Goal: Download file/media

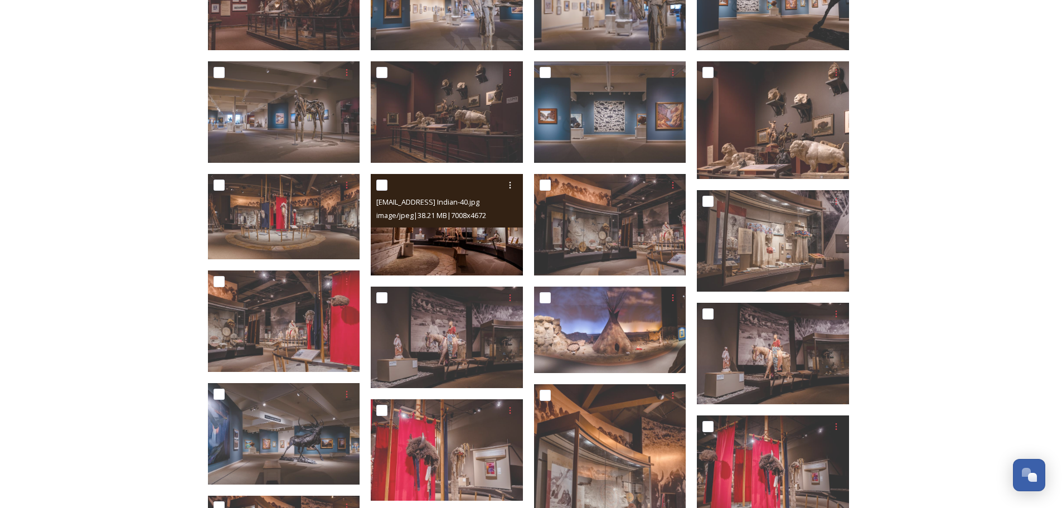
scroll to position [731, 0]
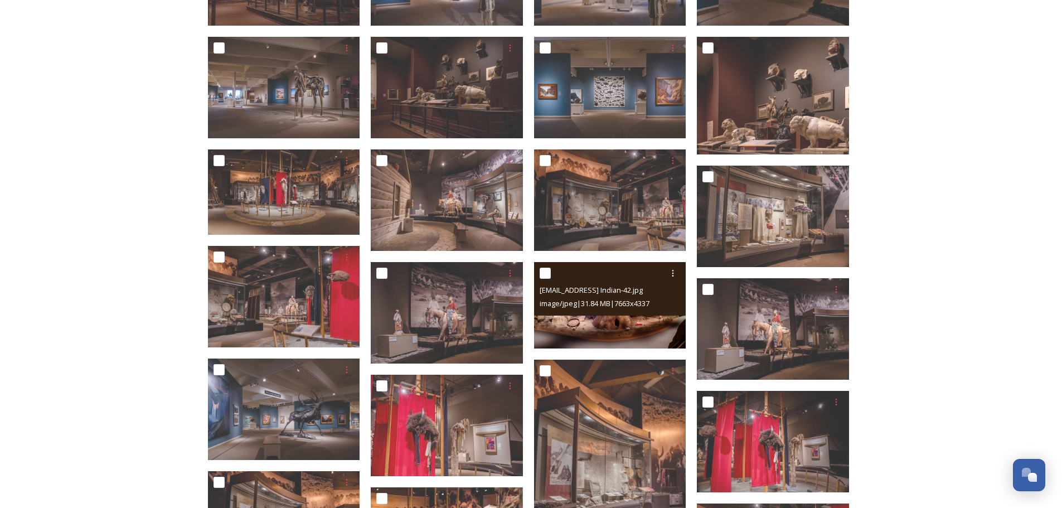
click at [548, 273] on input "checkbox" at bounding box center [545, 273] width 11 height 11
checkbox input "true"
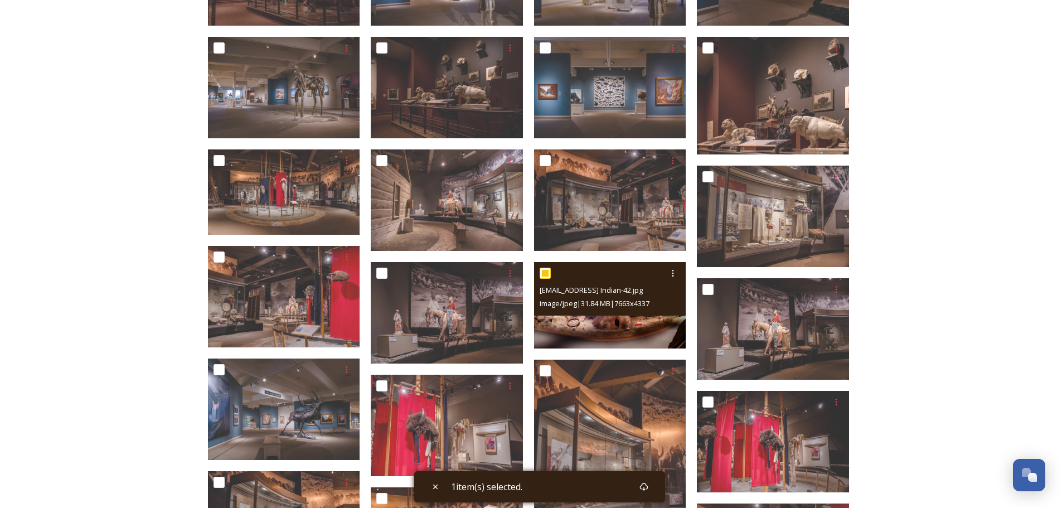
click at [603, 325] on img at bounding box center [610, 305] width 152 height 86
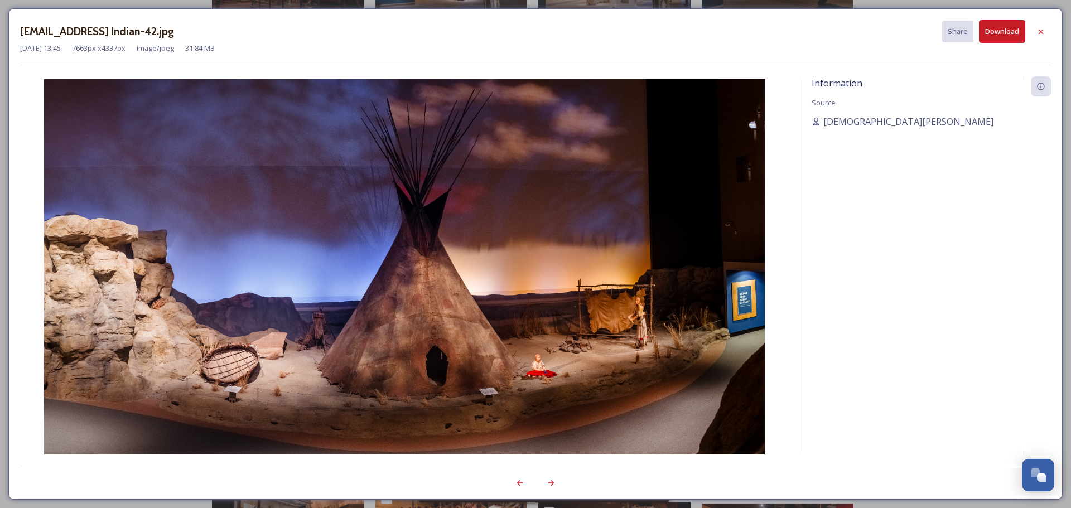
click at [996, 31] on button "Download" at bounding box center [1002, 31] width 46 height 23
click at [1041, 31] on icon at bounding box center [1040, 31] width 4 height 4
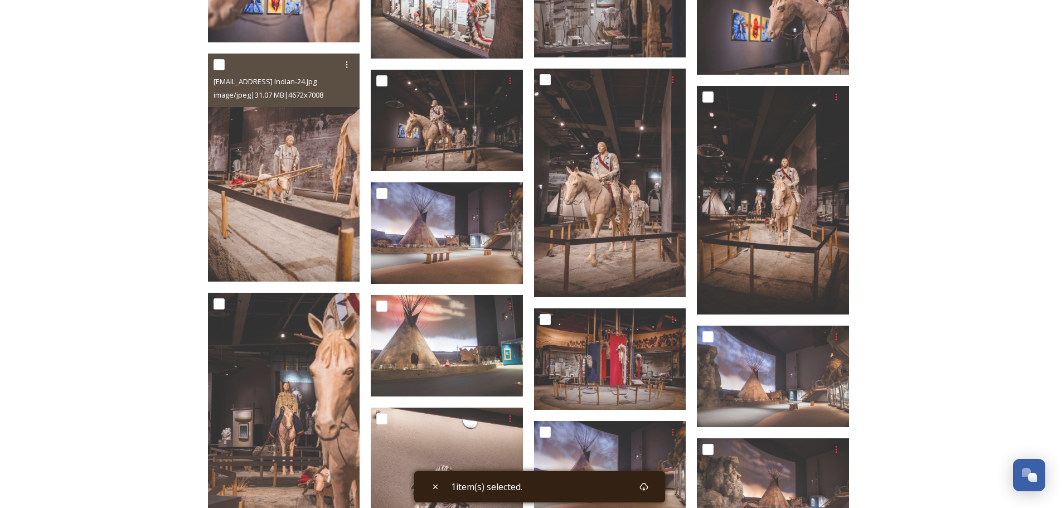
scroll to position [1512, 0]
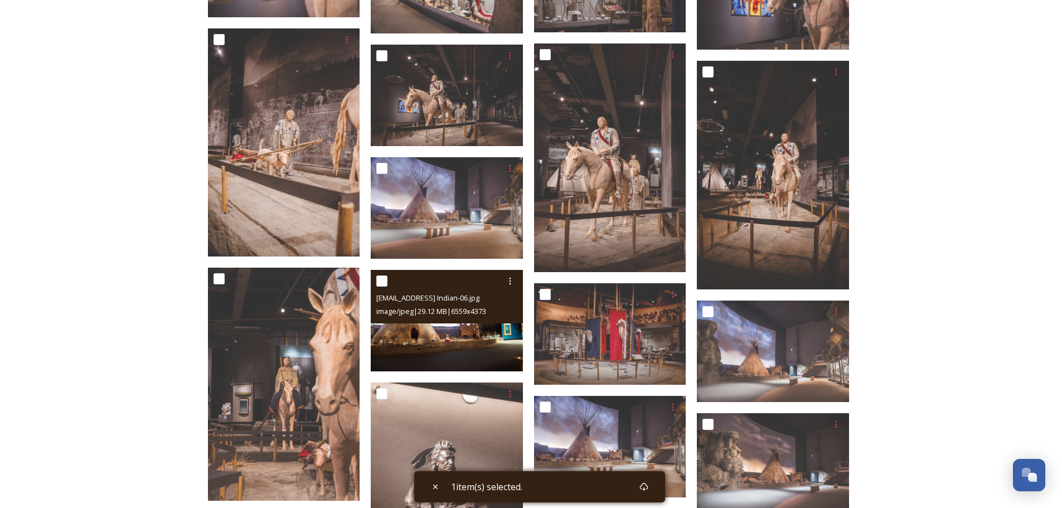
click at [384, 279] on input "checkbox" at bounding box center [381, 280] width 11 height 11
checkbox input "true"
click at [439, 332] on img at bounding box center [447, 320] width 152 height 101
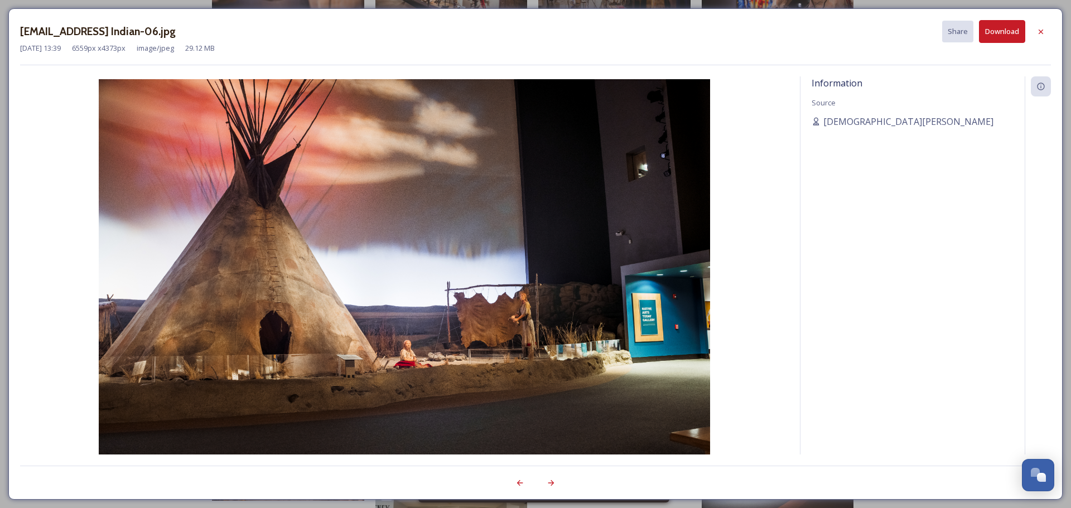
click at [1002, 28] on button "Download" at bounding box center [1002, 31] width 46 height 23
click at [1042, 32] on icon at bounding box center [1040, 31] width 4 height 4
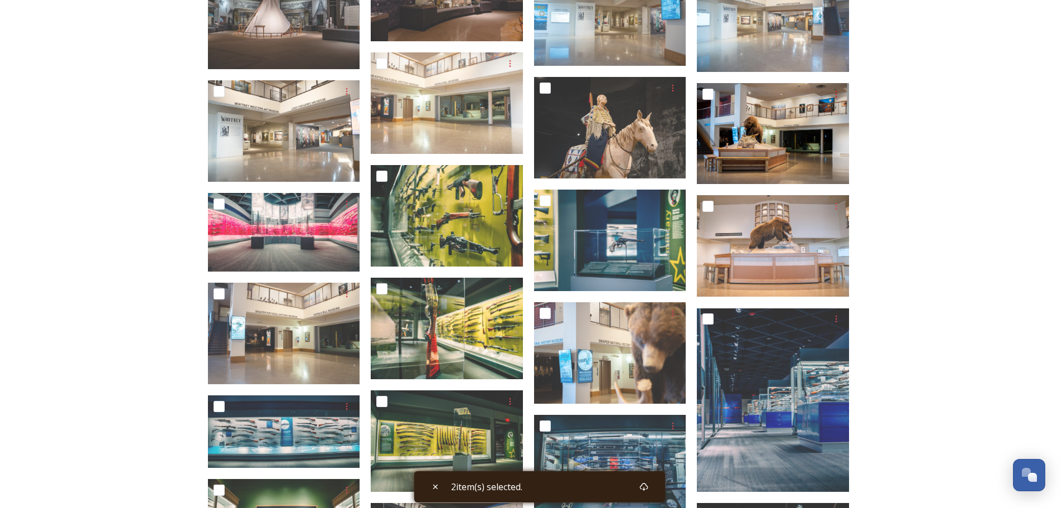
scroll to position [2292, 0]
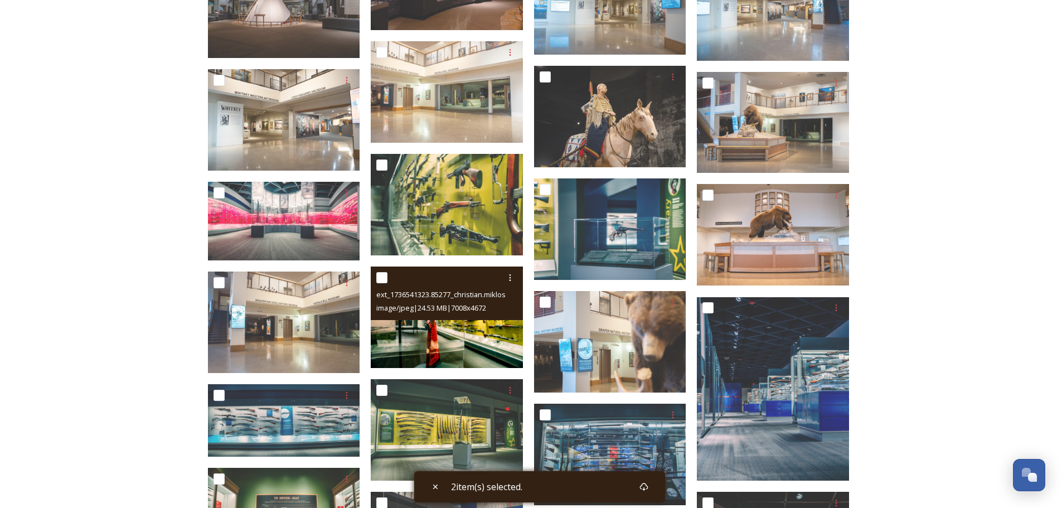
click at [488, 292] on span "ext_1736541323.85277_christian.miklos@verbinteractive.com-BBCW-Firearms Museum-…" at bounding box center [530, 294] width 308 height 11
click at [483, 321] on img at bounding box center [447, 317] width 152 height 101
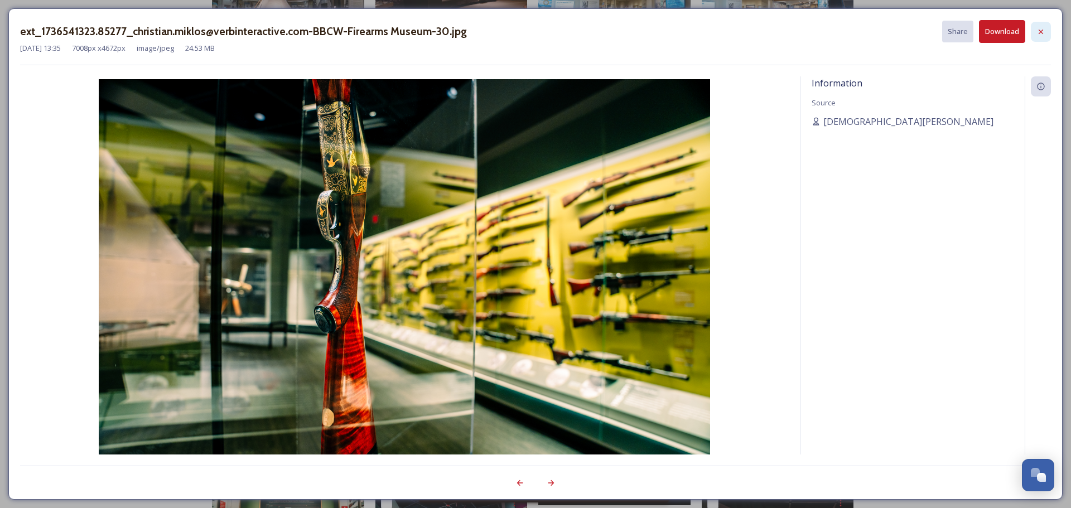
click at [1042, 28] on icon at bounding box center [1040, 31] width 9 height 9
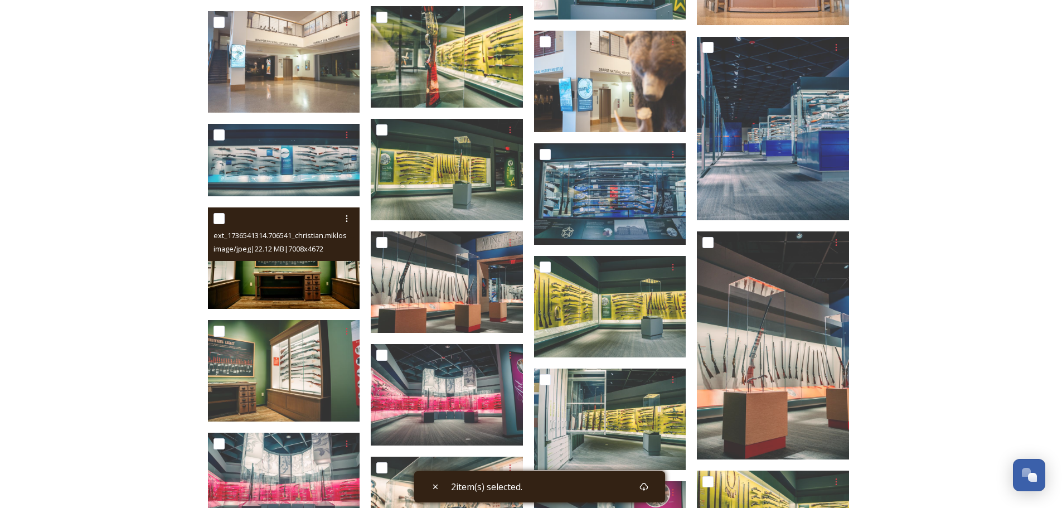
scroll to position [2683, 0]
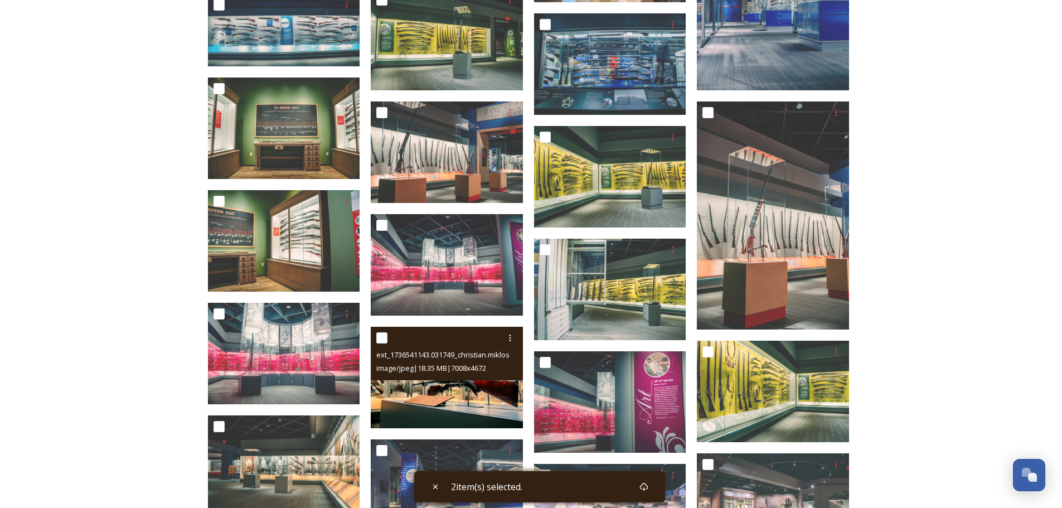
click at [444, 386] on img at bounding box center [447, 377] width 152 height 101
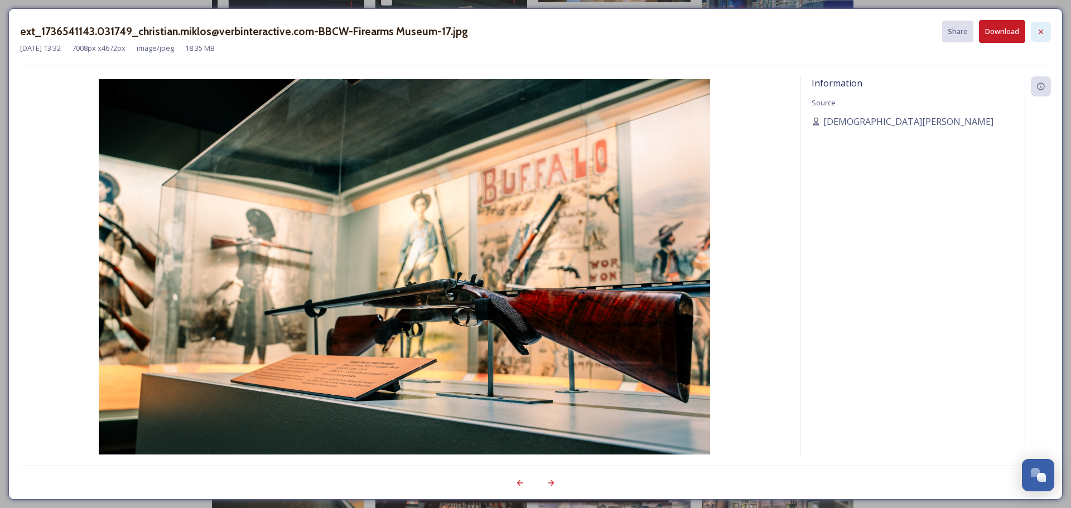
click at [1037, 32] on icon at bounding box center [1040, 31] width 9 height 9
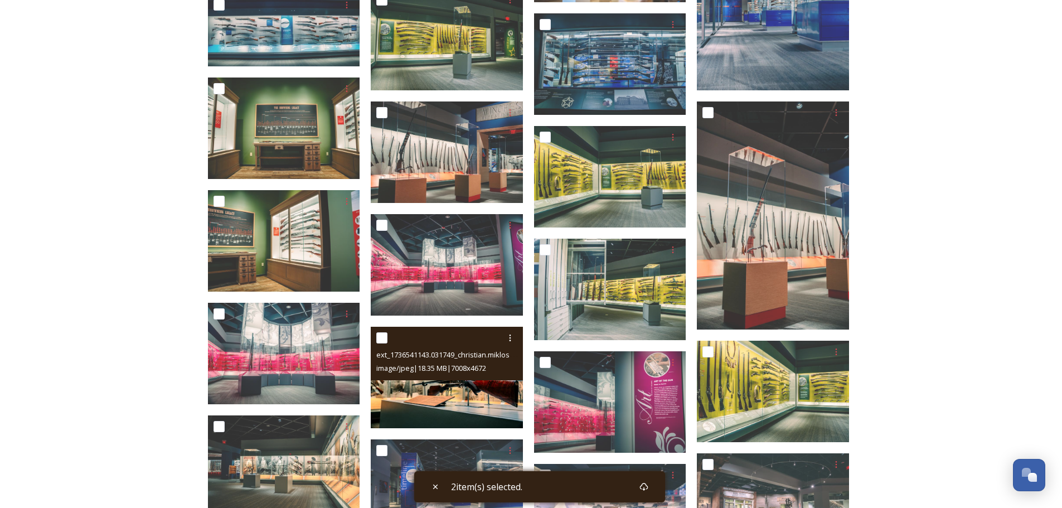
click at [458, 388] on img at bounding box center [447, 377] width 152 height 101
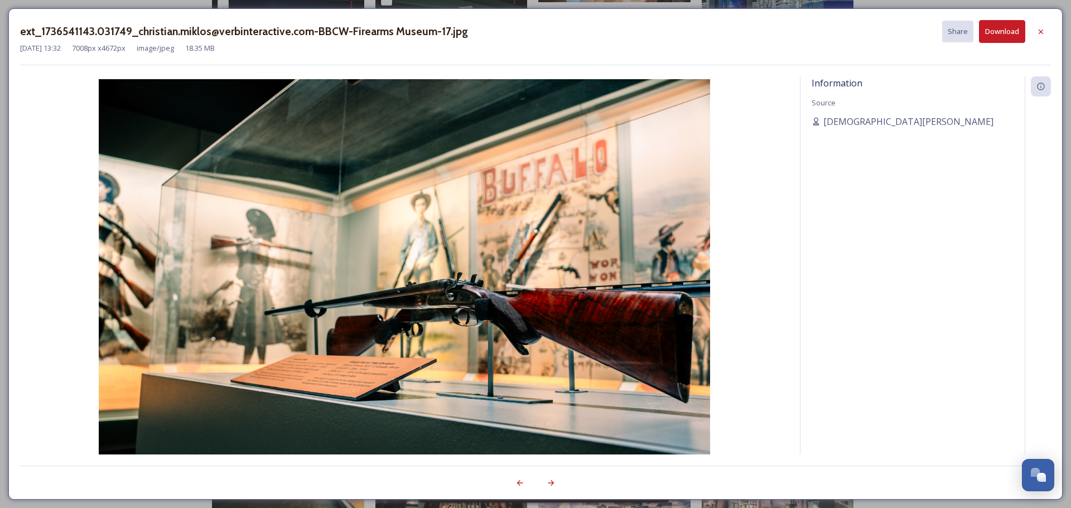
click at [1008, 32] on button "Download" at bounding box center [1002, 31] width 46 height 23
click at [1040, 28] on icon at bounding box center [1040, 31] width 9 height 9
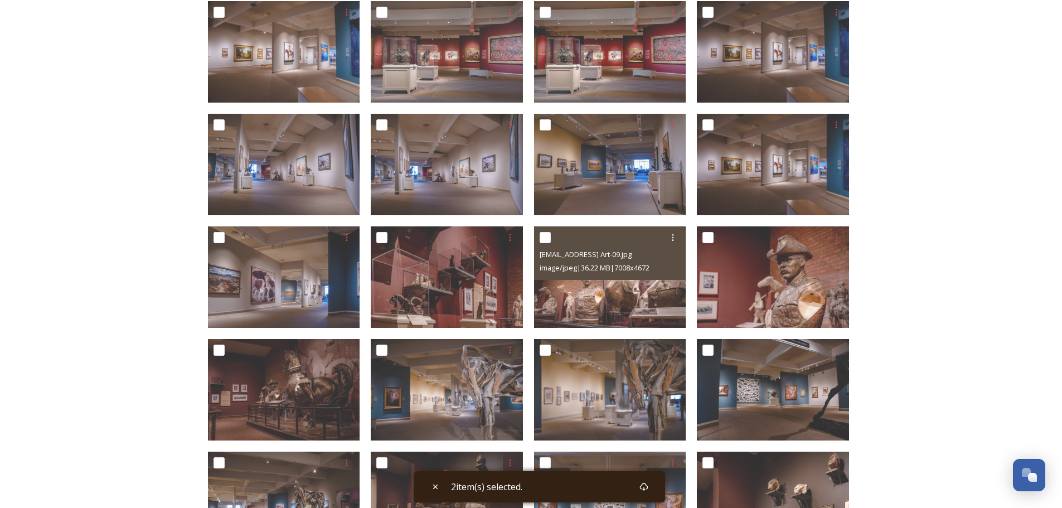
scroll to position [341, 0]
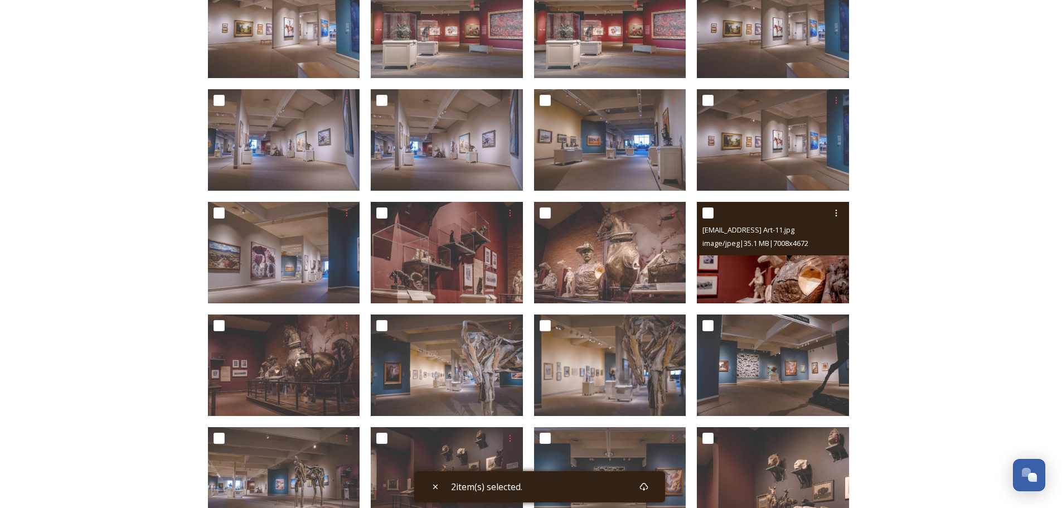
click at [811, 271] on img at bounding box center [773, 252] width 152 height 101
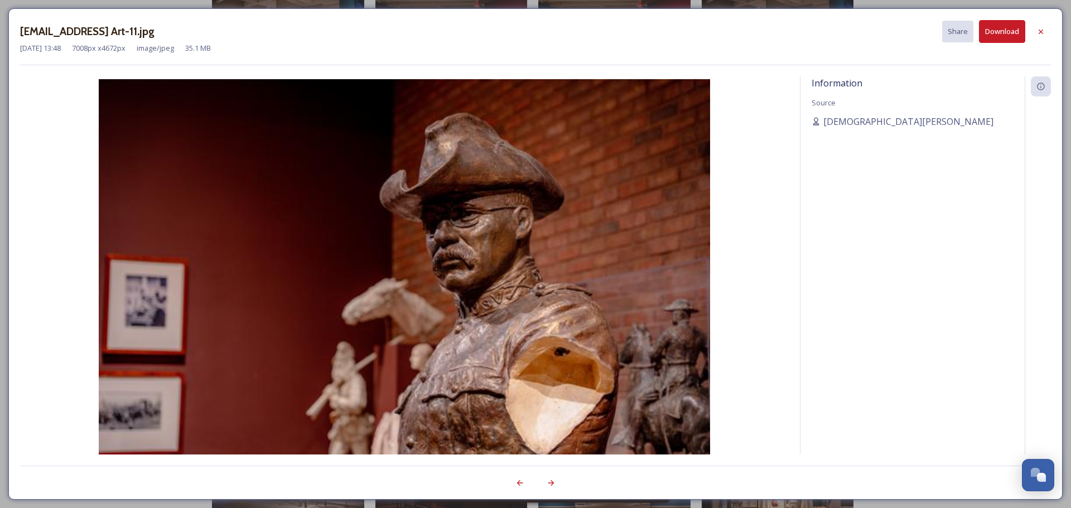
click at [1003, 28] on button "Download" at bounding box center [1002, 31] width 46 height 23
click at [1039, 32] on icon at bounding box center [1040, 31] width 9 height 9
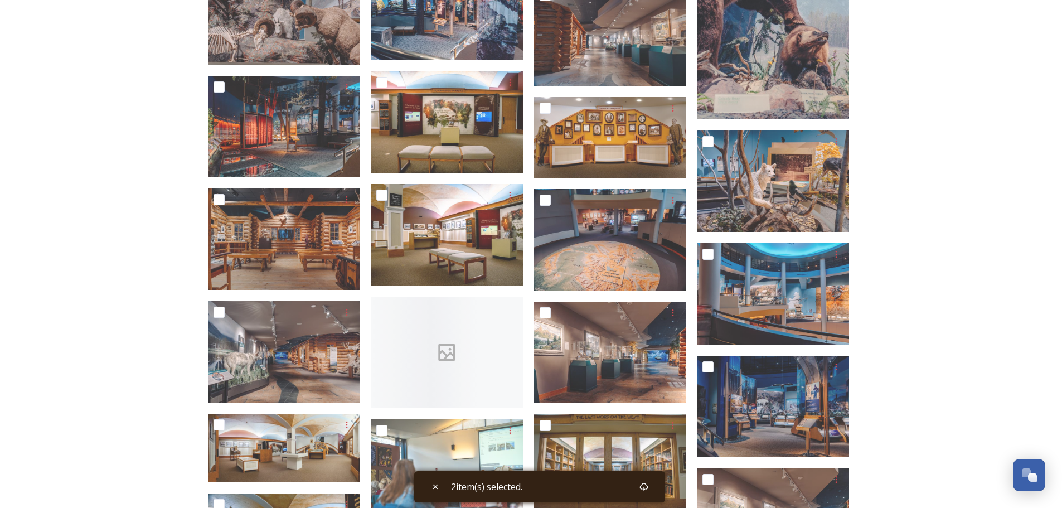
scroll to position [4764, 0]
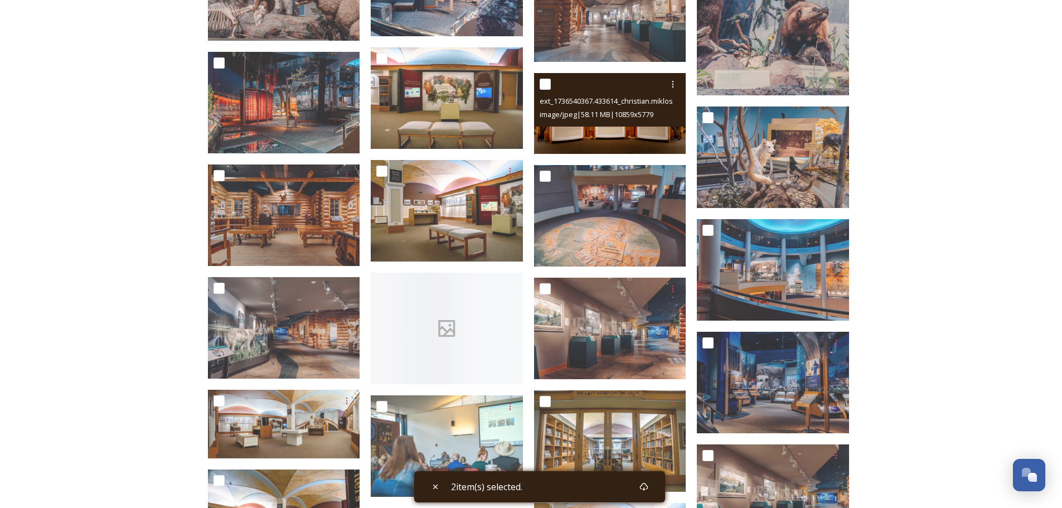
click at [622, 129] on img at bounding box center [610, 113] width 152 height 81
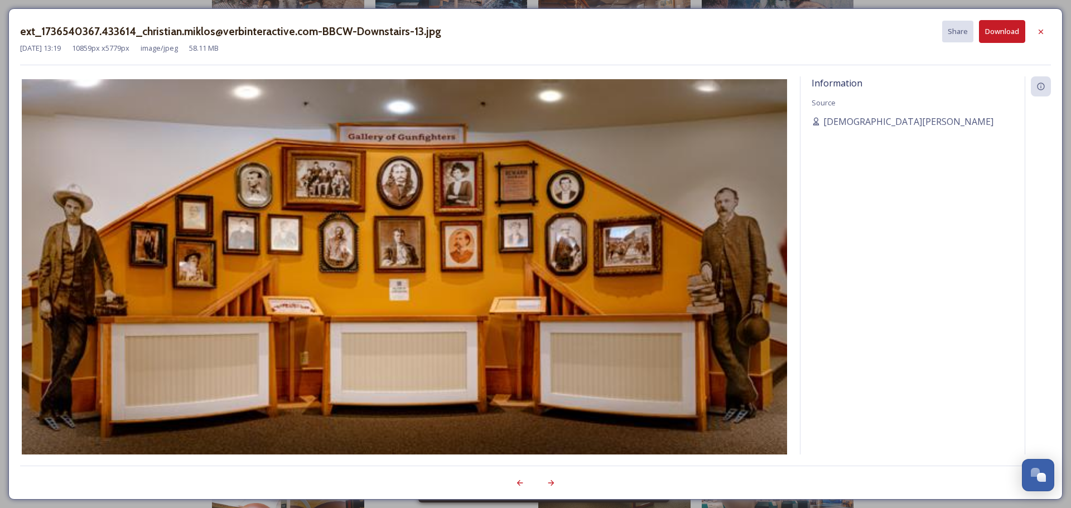
click at [991, 31] on button "Download" at bounding box center [1002, 31] width 46 height 23
click at [1039, 31] on icon at bounding box center [1040, 31] width 4 height 4
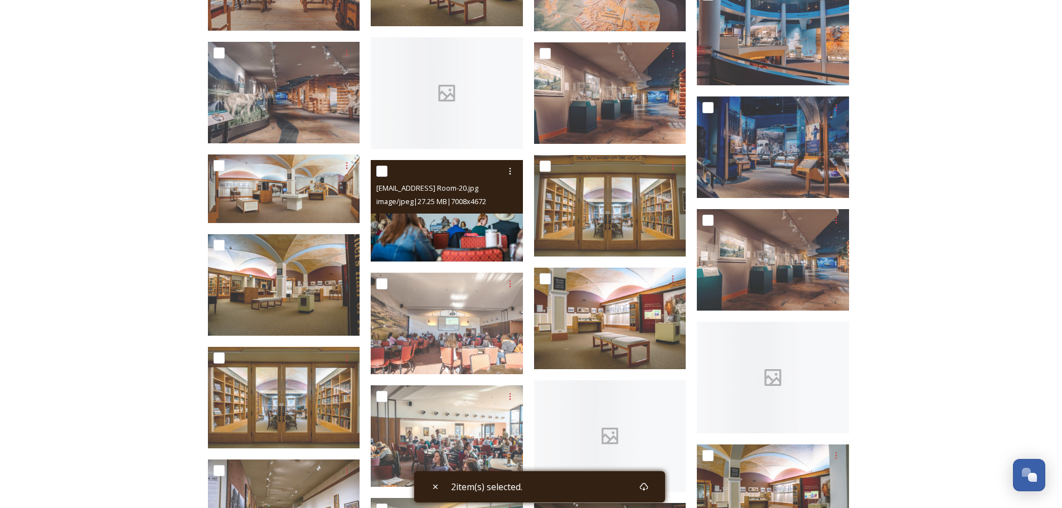
scroll to position [5024, 0]
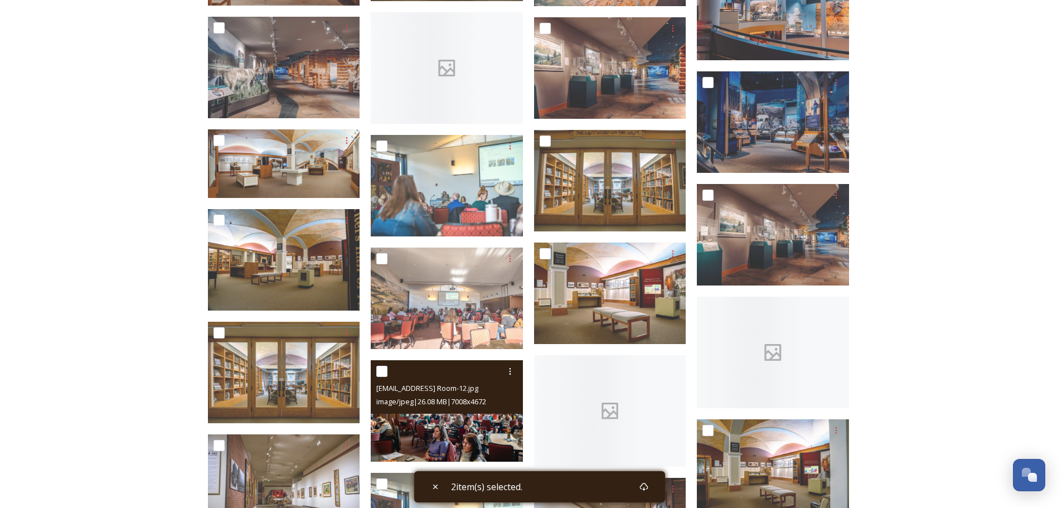
click at [473, 439] on img at bounding box center [447, 410] width 152 height 101
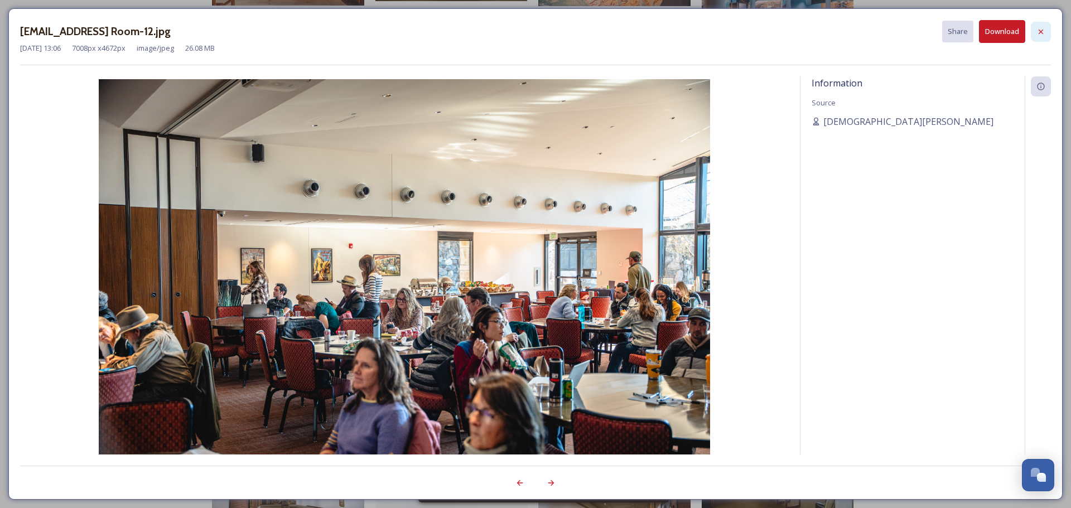
click at [1039, 34] on icon at bounding box center [1040, 31] width 9 height 9
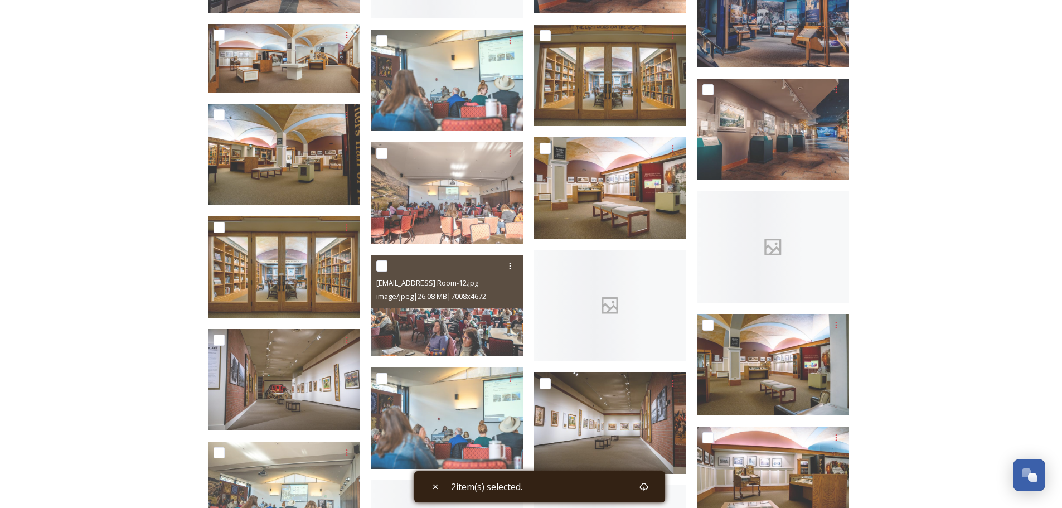
scroll to position [5154, 0]
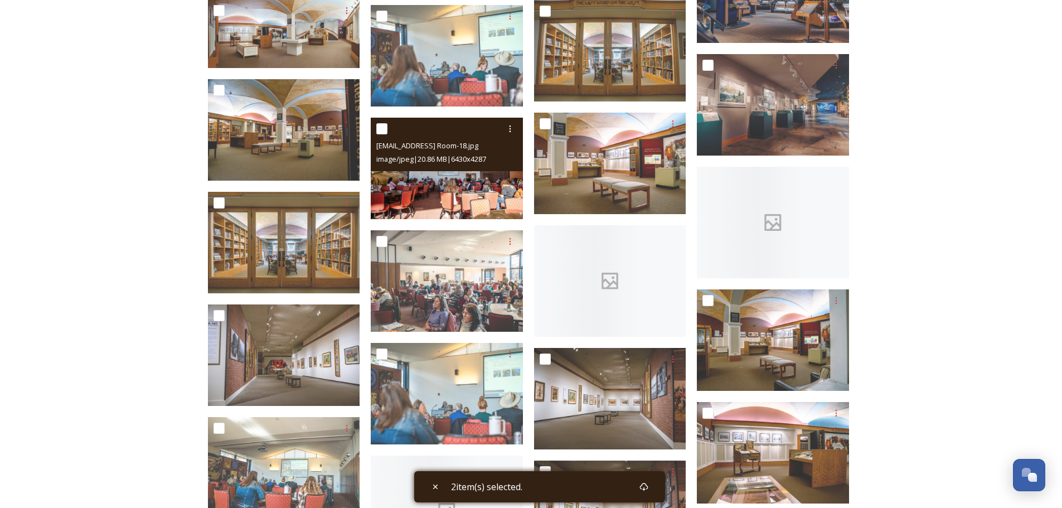
click at [463, 185] on img at bounding box center [447, 168] width 152 height 101
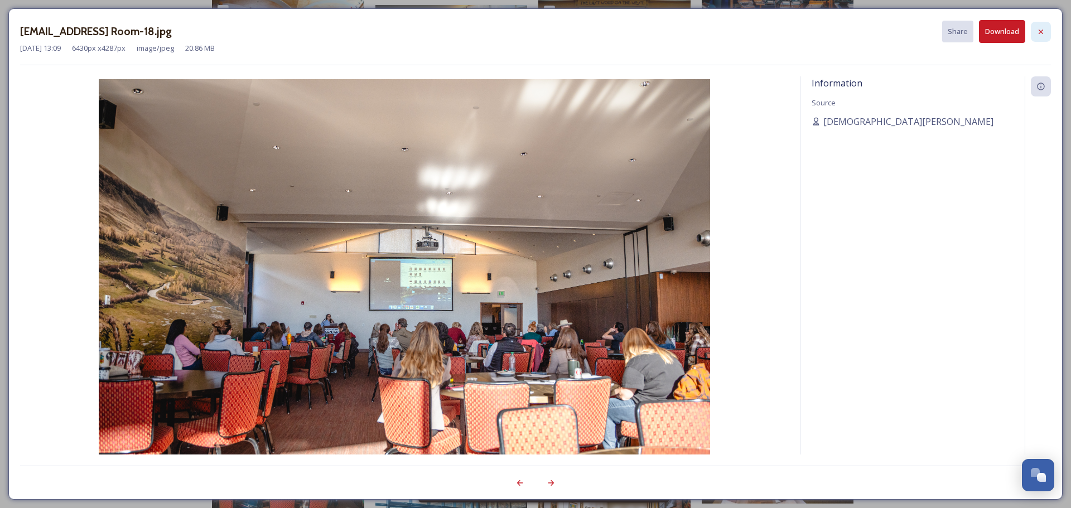
click at [1037, 35] on icon at bounding box center [1040, 31] width 9 height 9
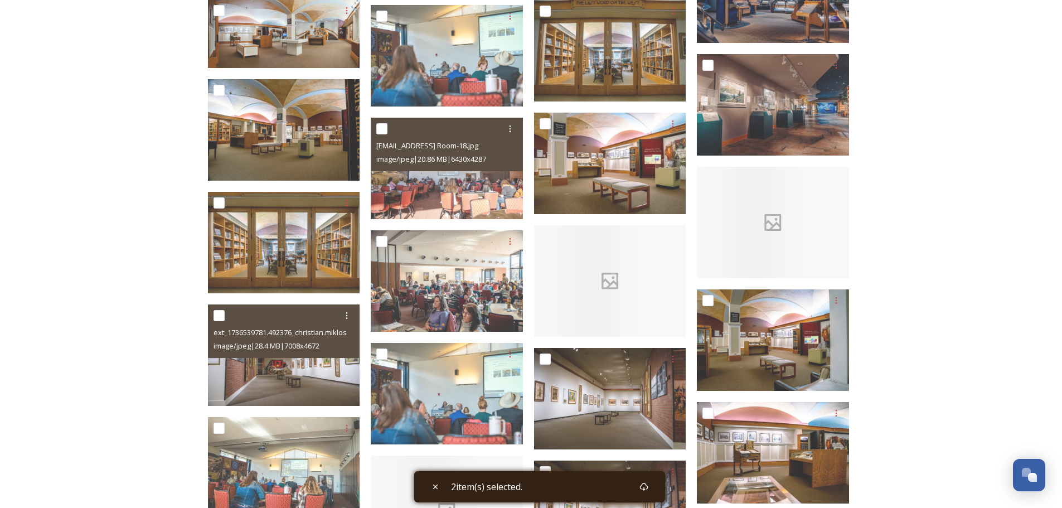
scroll to position [5285, 0]
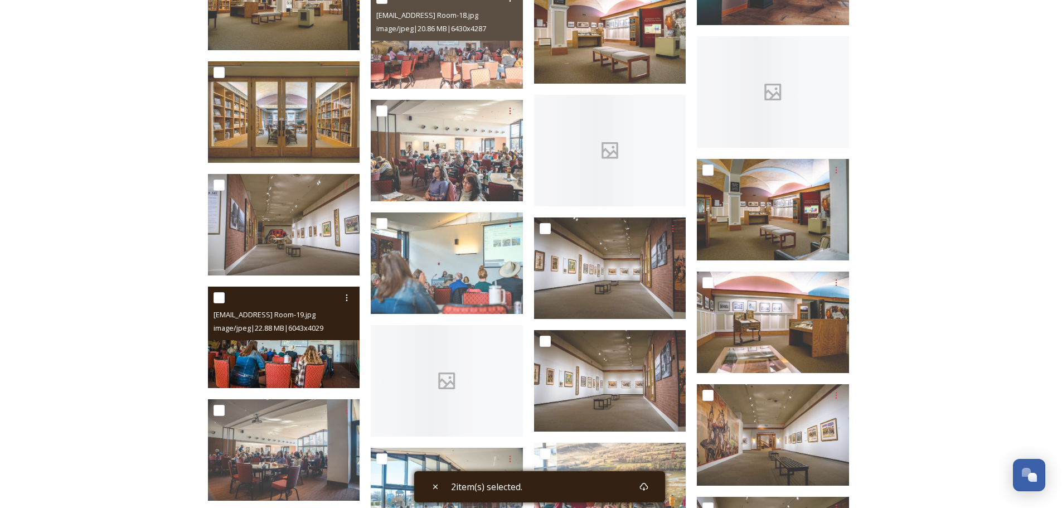
click at [334, 362] on img at bounding box center [284, 337] width 152 height 101
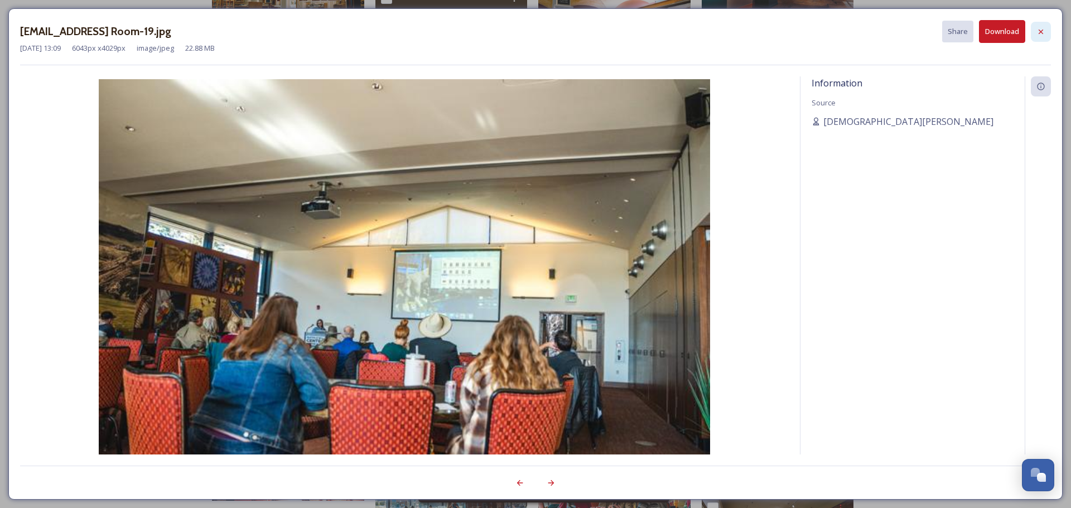
click at [1043, 31] on icon at bounding box center [1040, 31] width 9 height 9
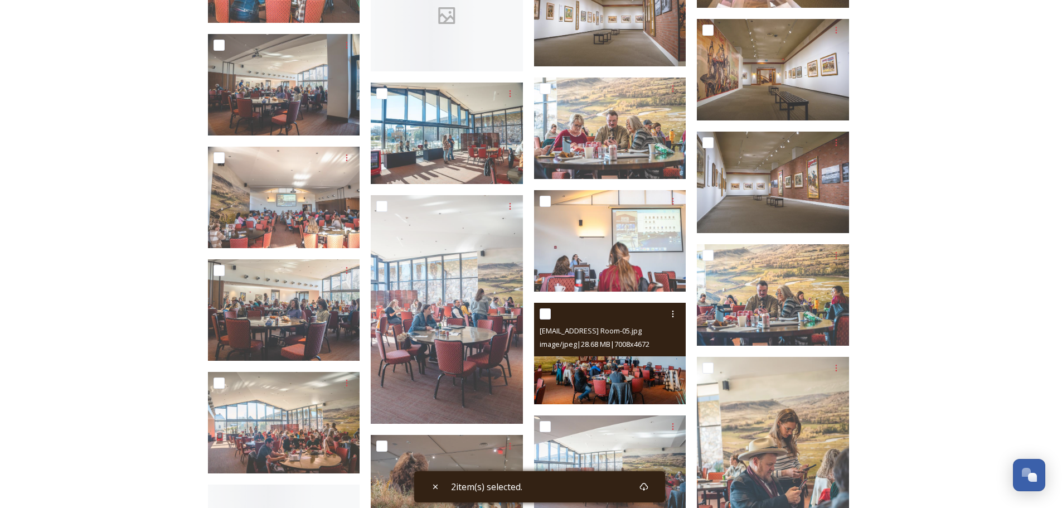
scroll to position [5675, 0]
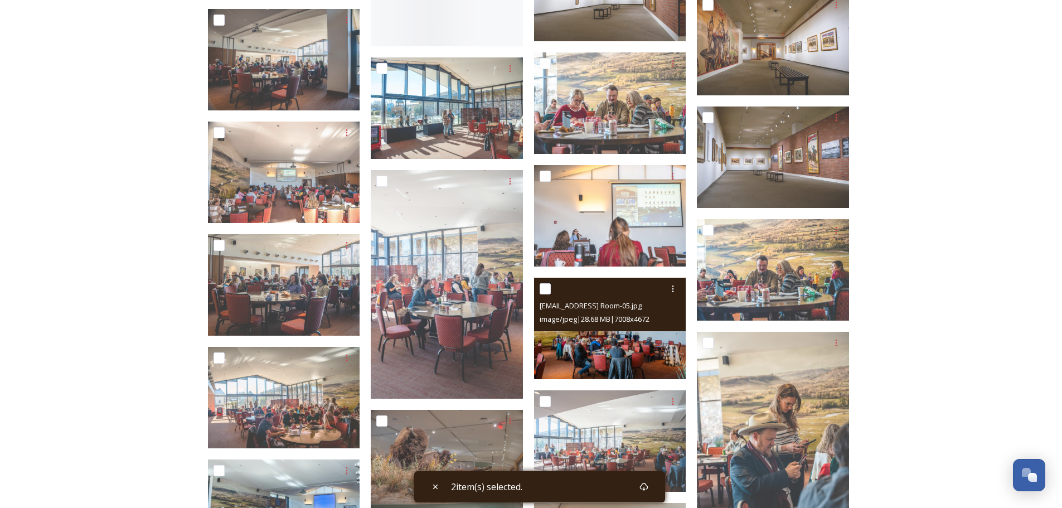
click at [626, 356] on img at bounding box center [610, 328] width 152 height 101
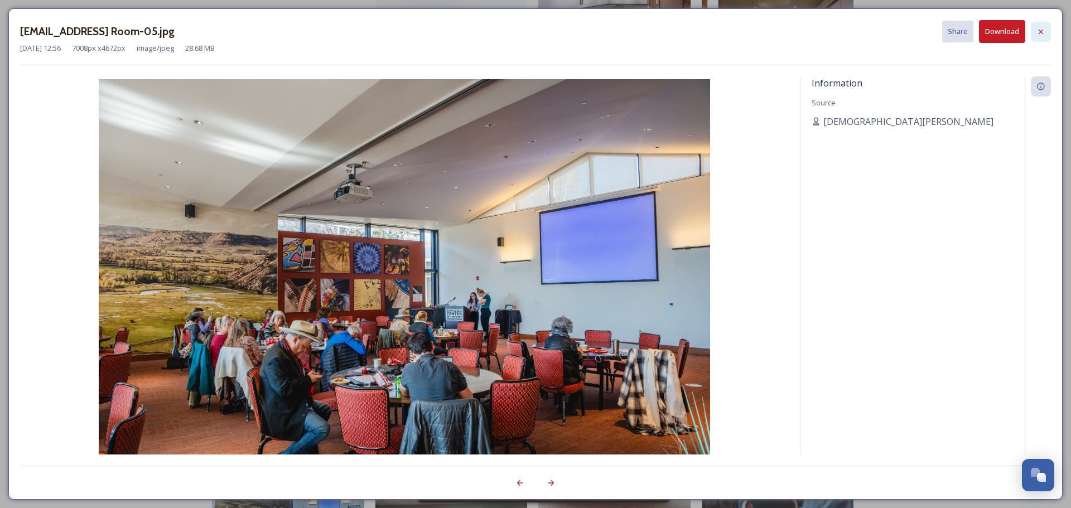
click at [1040, 28] on icon at bounding box center [1040, 31] width 9 height 9
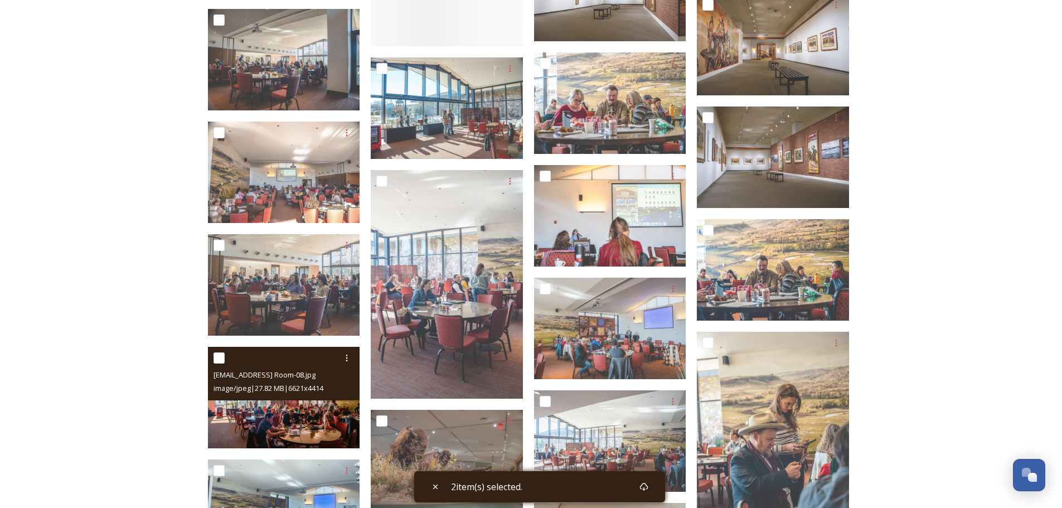
click at [264, 415] on img at bounding box center [284, 397] width 152 height 101
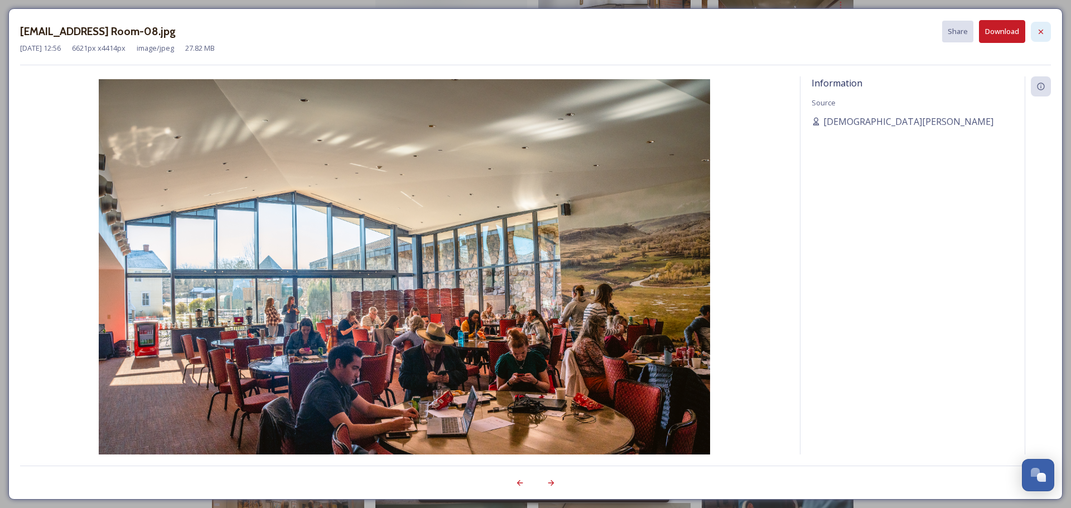
click at [1042, 33] on icon at bounding box center [1040, 31] width 4 height 4
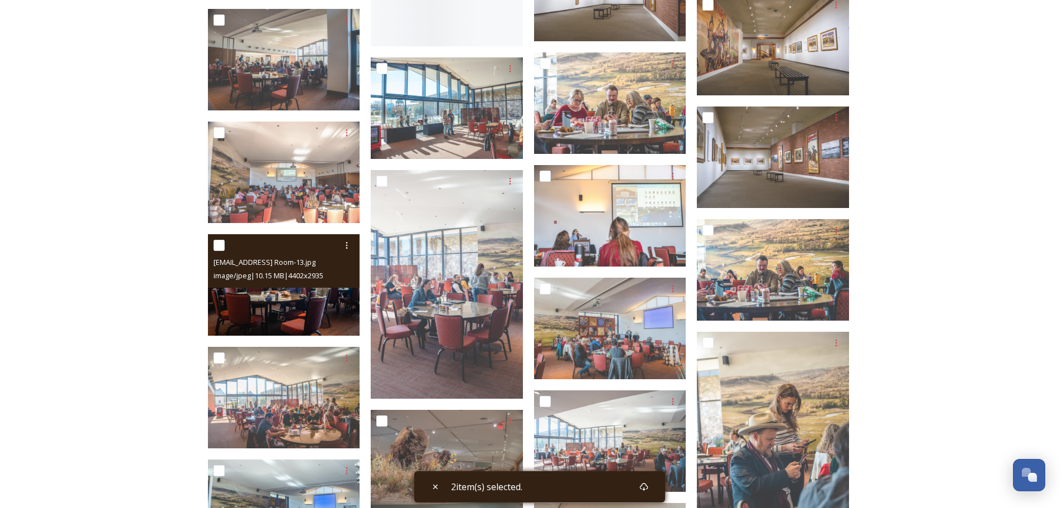
click at [275, 307] on img at bounding box center [284, 284] width 152 height 101
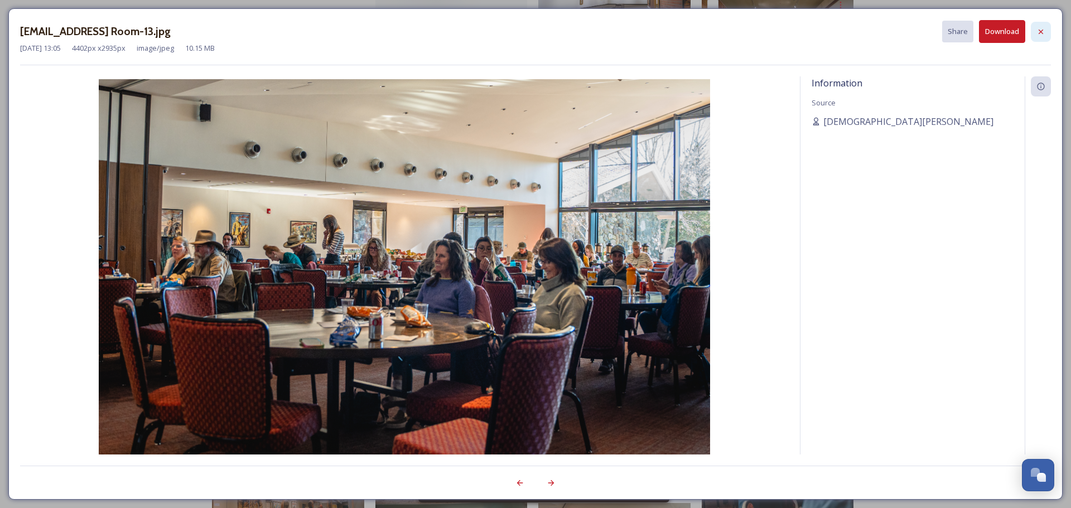
click at [1042, 30] on icon at bounding box center [1040, 31] width 4 height 4
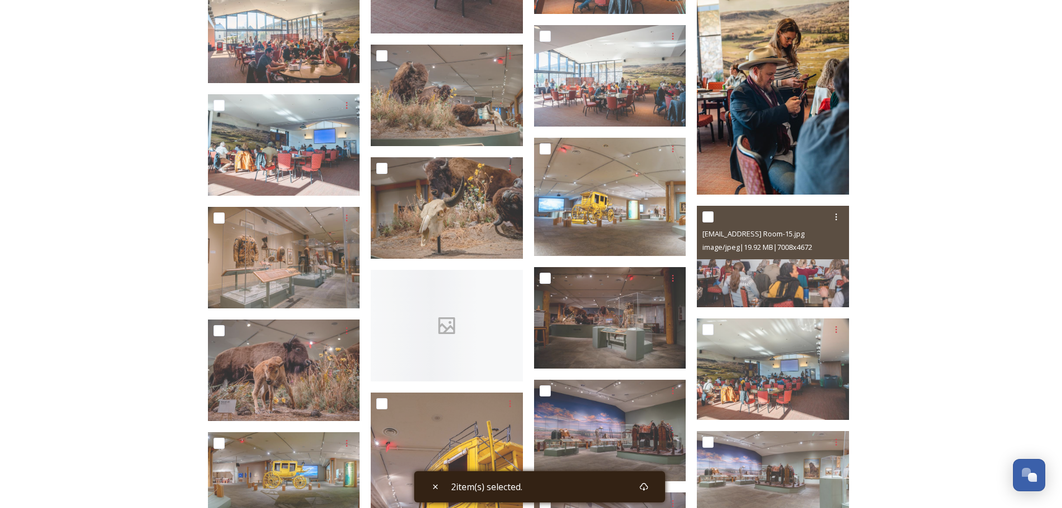
scroll to position [6065, 0]
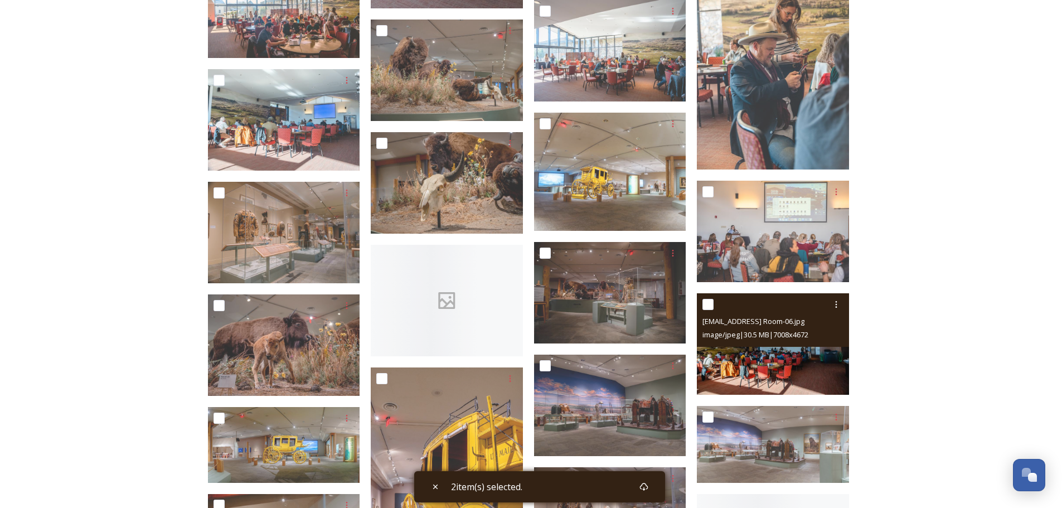
click at [795, 354] on img at bounding box center [773, 343] width 152 height 101
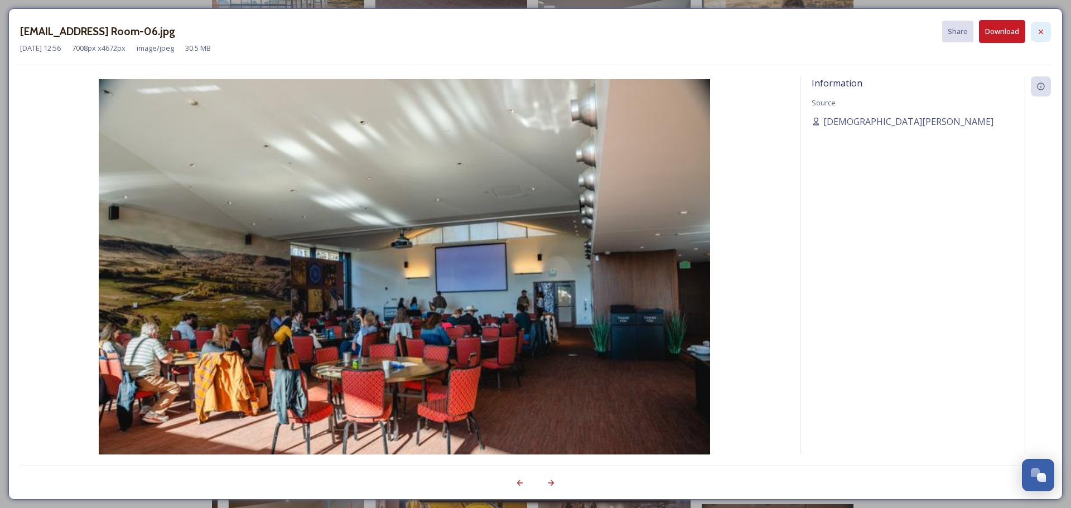
click at [1039, 30] on icon at bounding box center [1040, 31] width 4 height 4
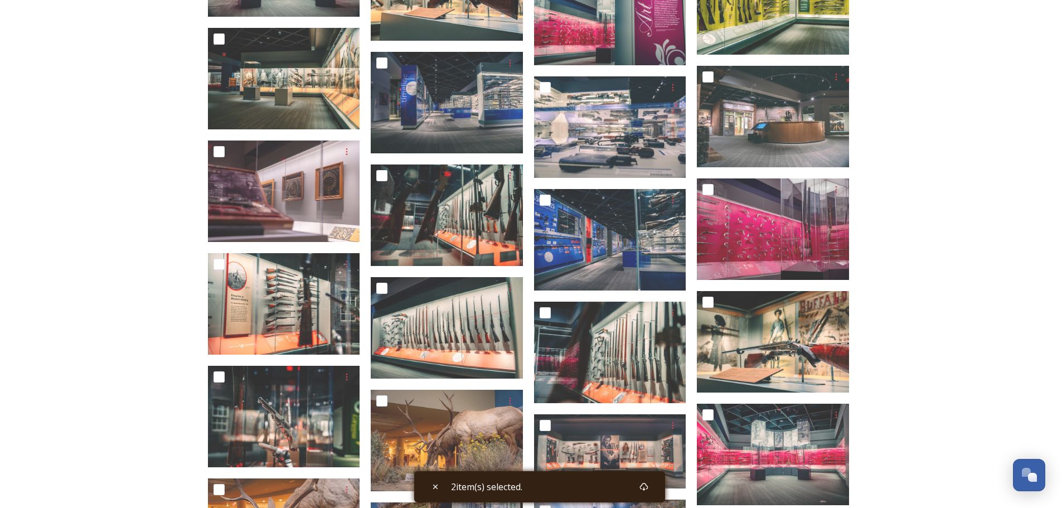
scroll to position [3045, 0]
